Goal: Task Accomplishment & Management: Manage account settings

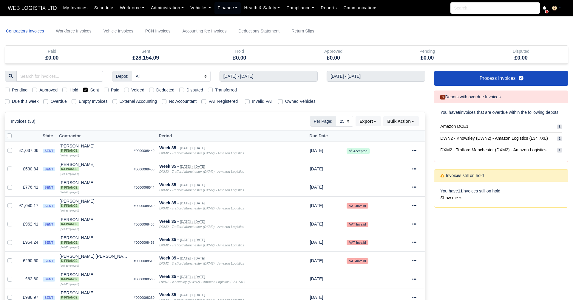
select select "25"
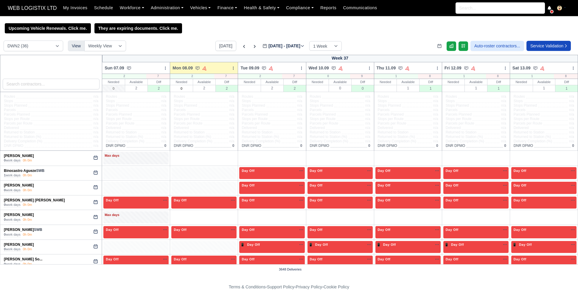
select select "3"
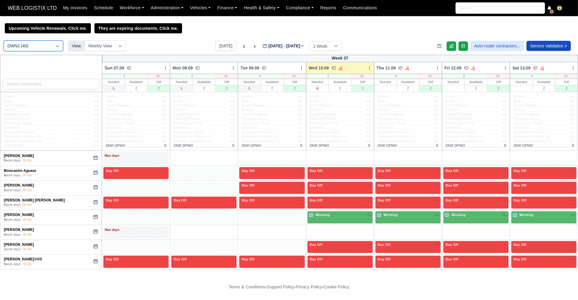
click at [58, 47] on select "DCE1 (1) DWN2 (40) DXM2 (54)" at bounding box center [34, 46] width 60 height 11
select select "1"
click at [4, 41] on select "DCE1 (1) DWN2 (40) DXM2 (54)" at bounding box center [34, 46] width 60 height 11
